Goal: Task Accomplishment & Management: Manage account settings

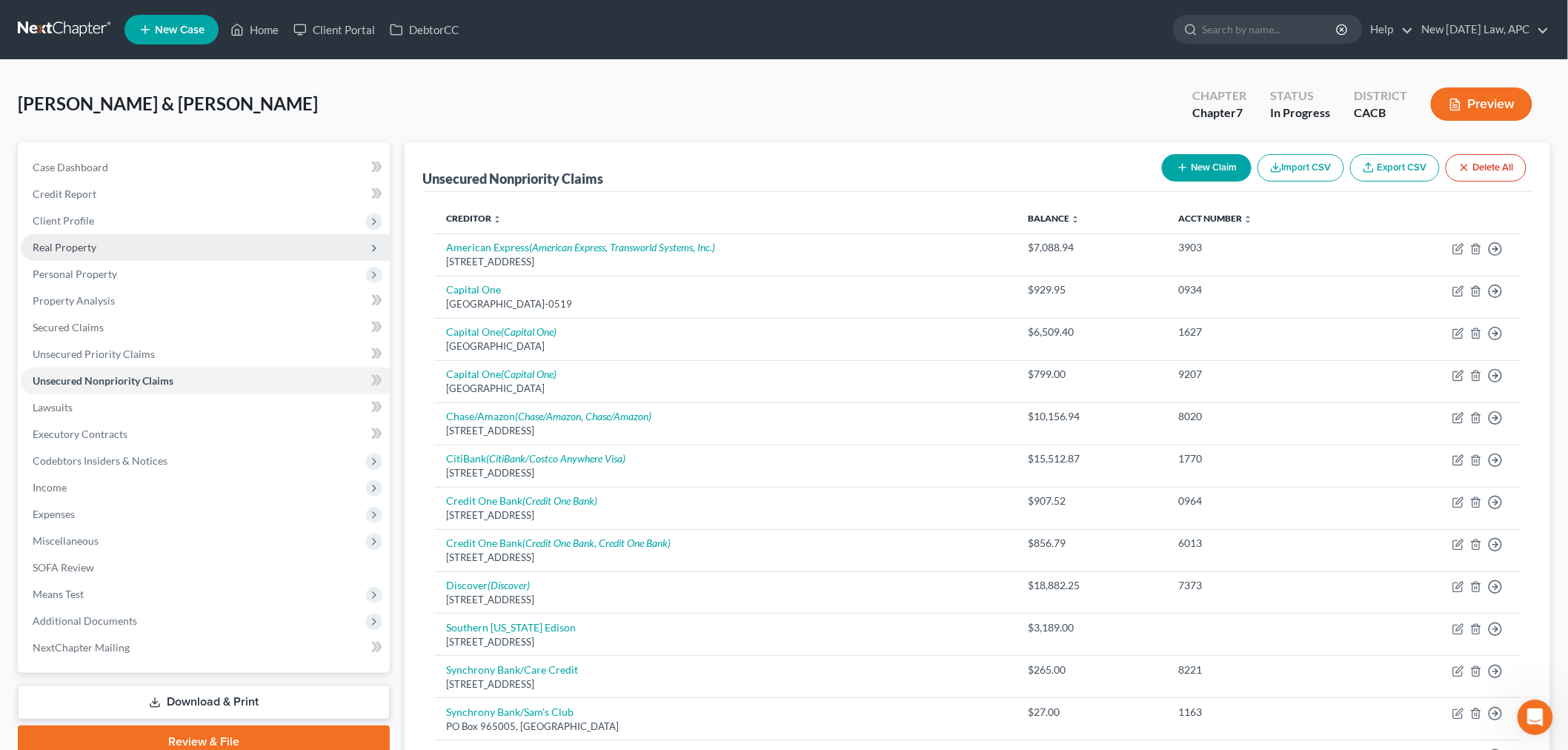
drag, startPoint x: 598, startPoint y: 82, endPoint x: 74, endPoint y: 238, distance: 546.7
click at [598, 82] on div "[PERSON_NAME] & [PERSON_NAME] Upgraded Chapter Chapter 7 Status In Progress Dis…" at bounding box center [784, 110] width 1532 height 64
click at [1494, 20] on link "New [DATE] Law, APC" at bounding box center [1482, 30] width 135 height 26
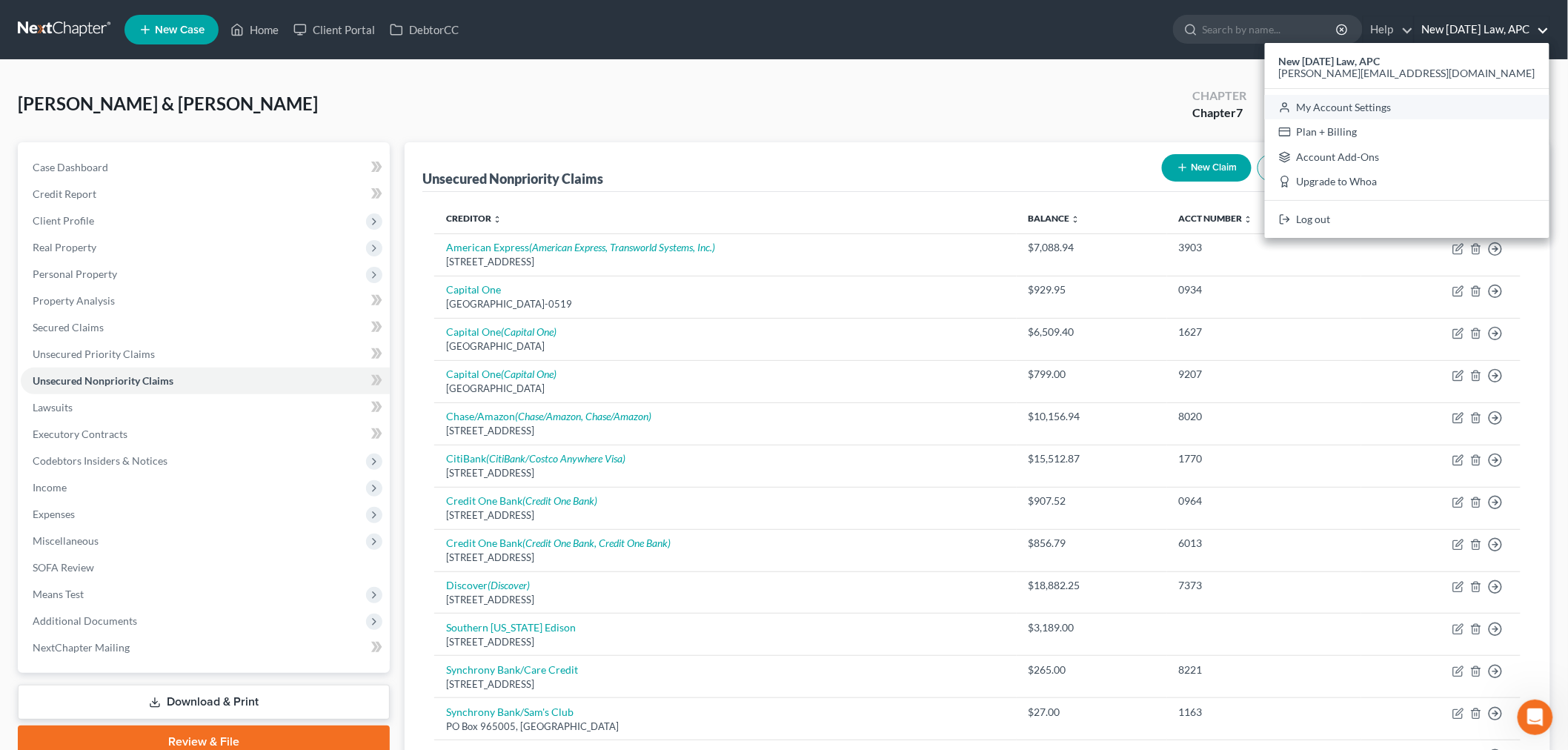
click at [1458, 98] on link "My Account Settings" at bounding box center [1407, 107] width 284 height 25
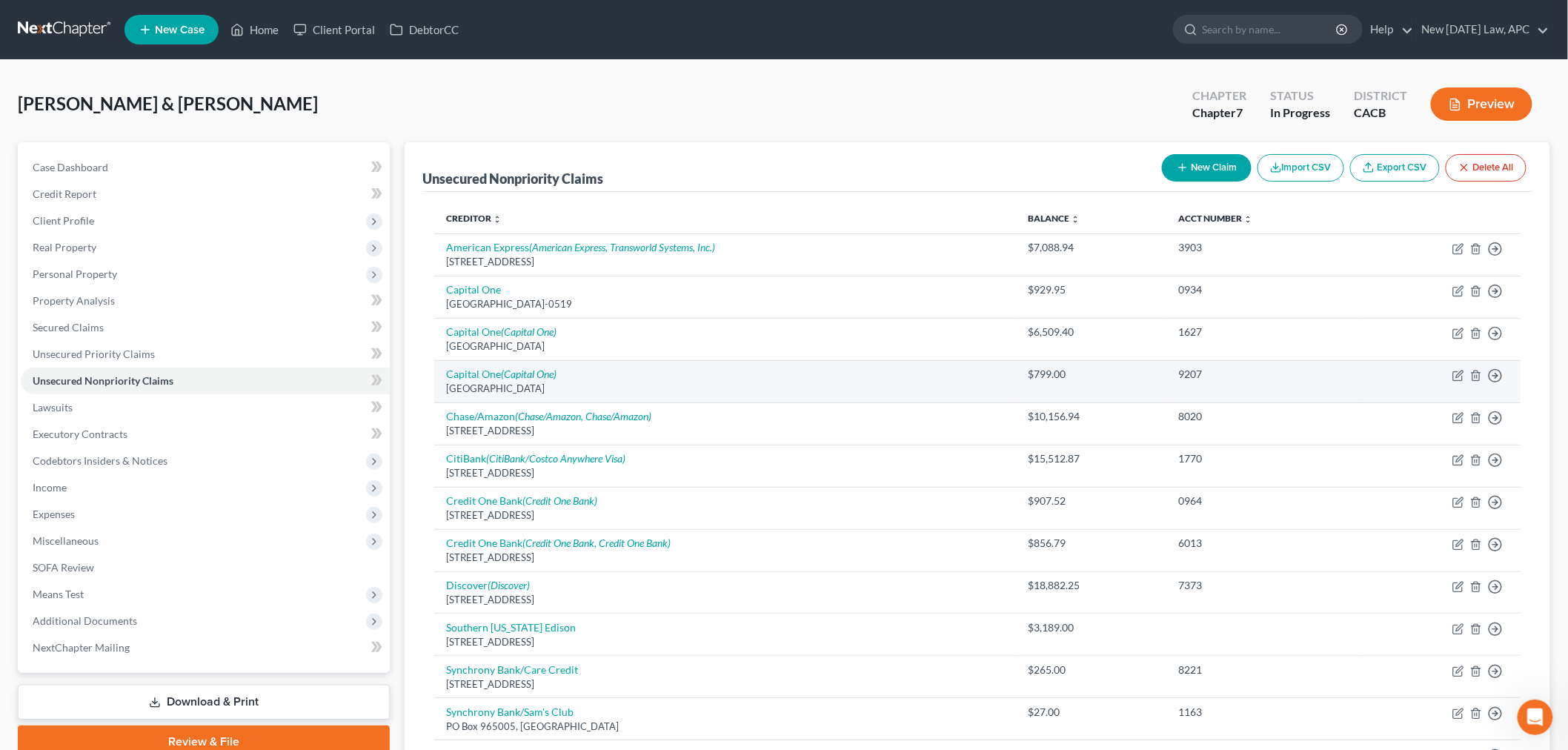
select select "7"
select select "29"
select select "4"
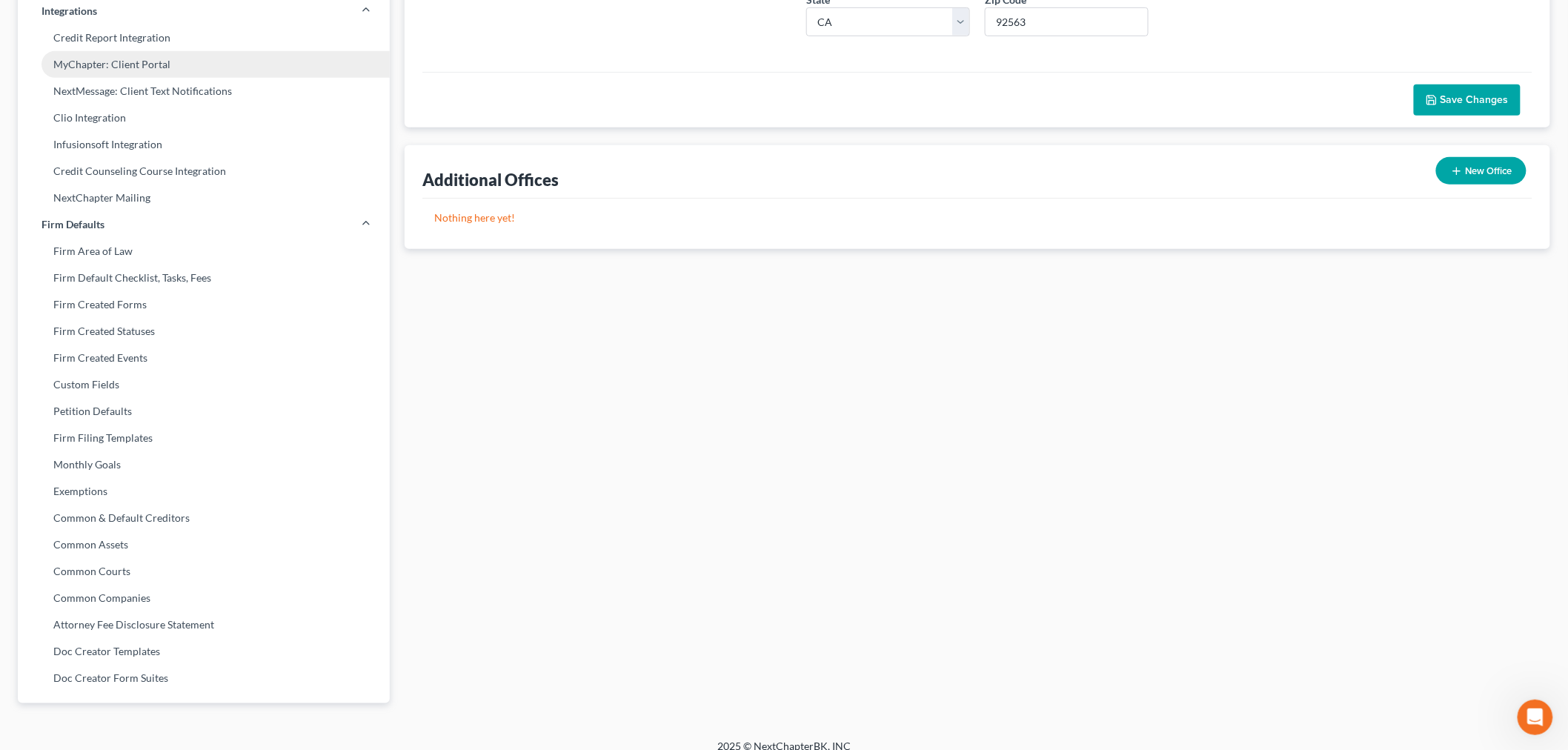
scroll to position [373, 0]
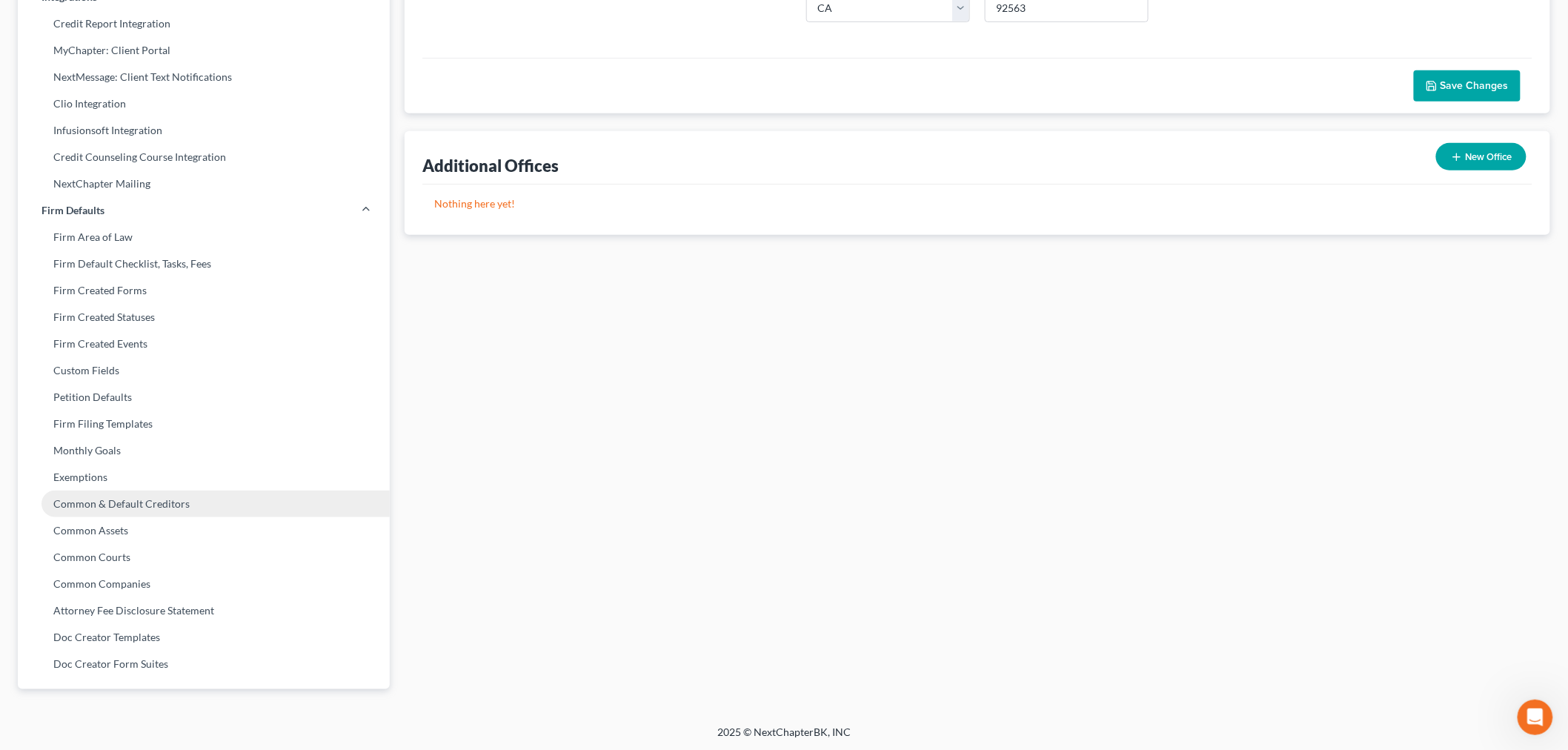
click at [166, 498] on link "Common & Default Creditors" at bounding box center [204, 504] width 372 height 26
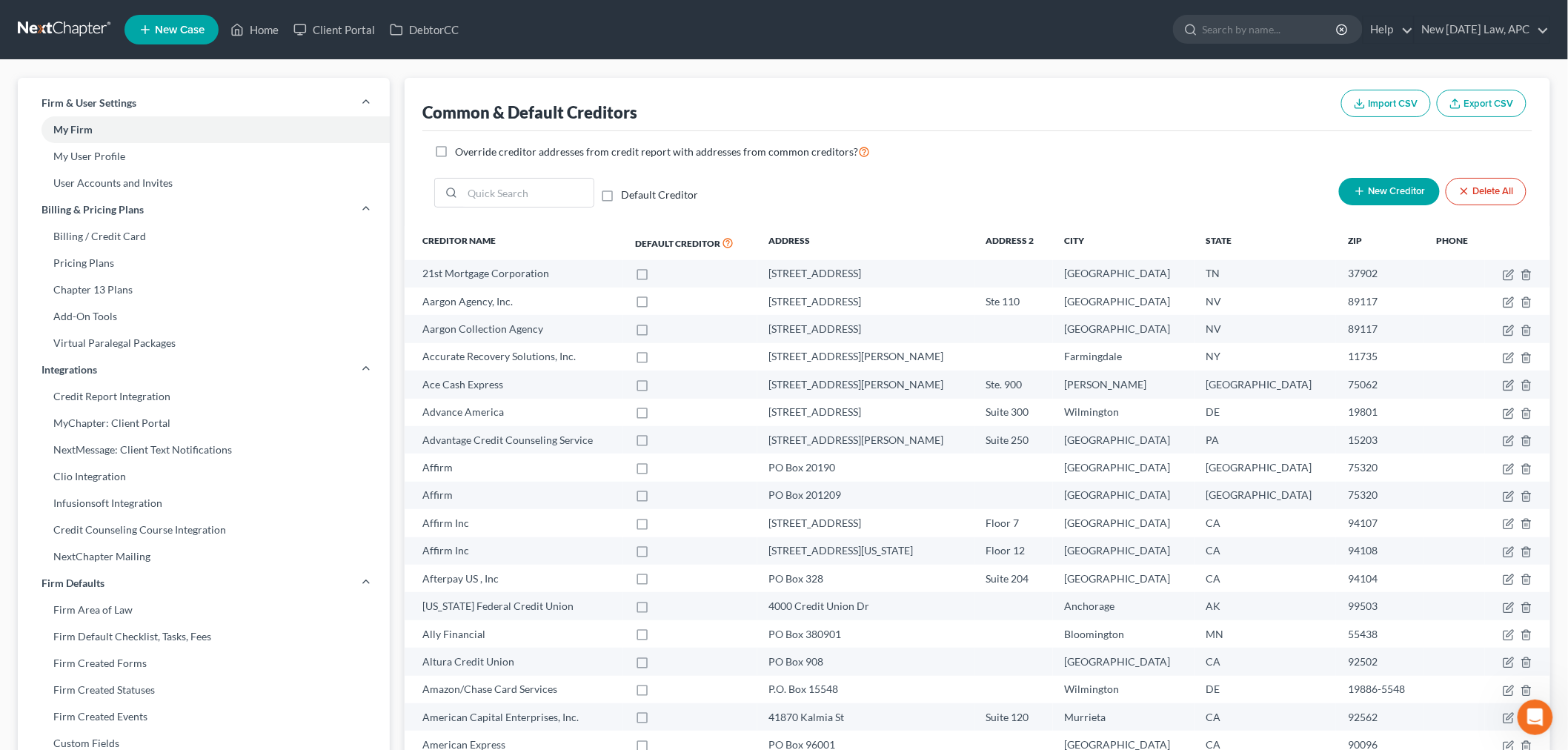
click at [1495, 107] on button "Export CSV" at bounding box center [1482, 104] width 90 height 27
